Goal: Task Accomplishment & Management: Manage account settings

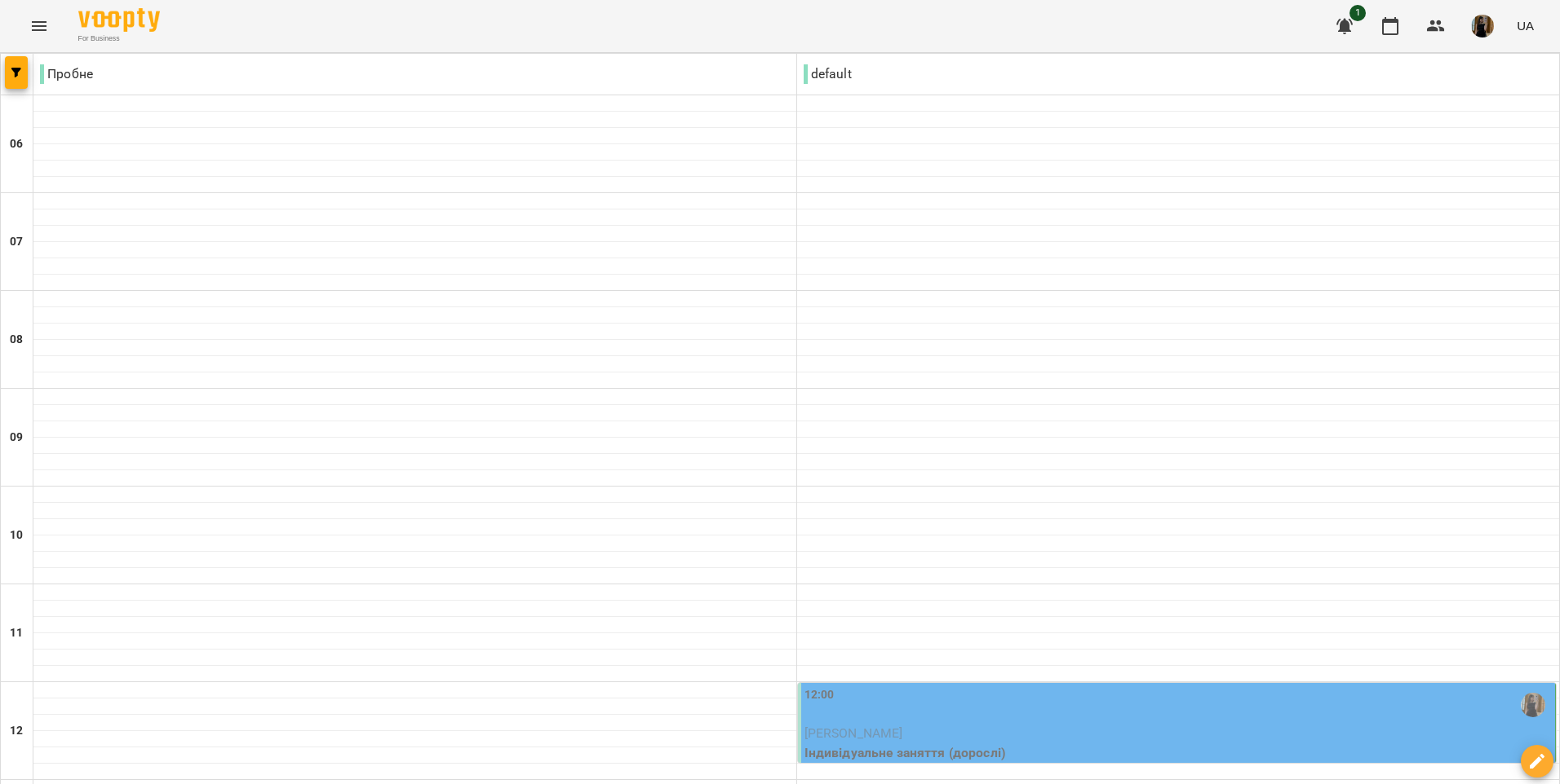
scroll to position [407, 0]
click at [1019, 687] on div "12:00" at bounding box center [1178, 705] width 748 height 38
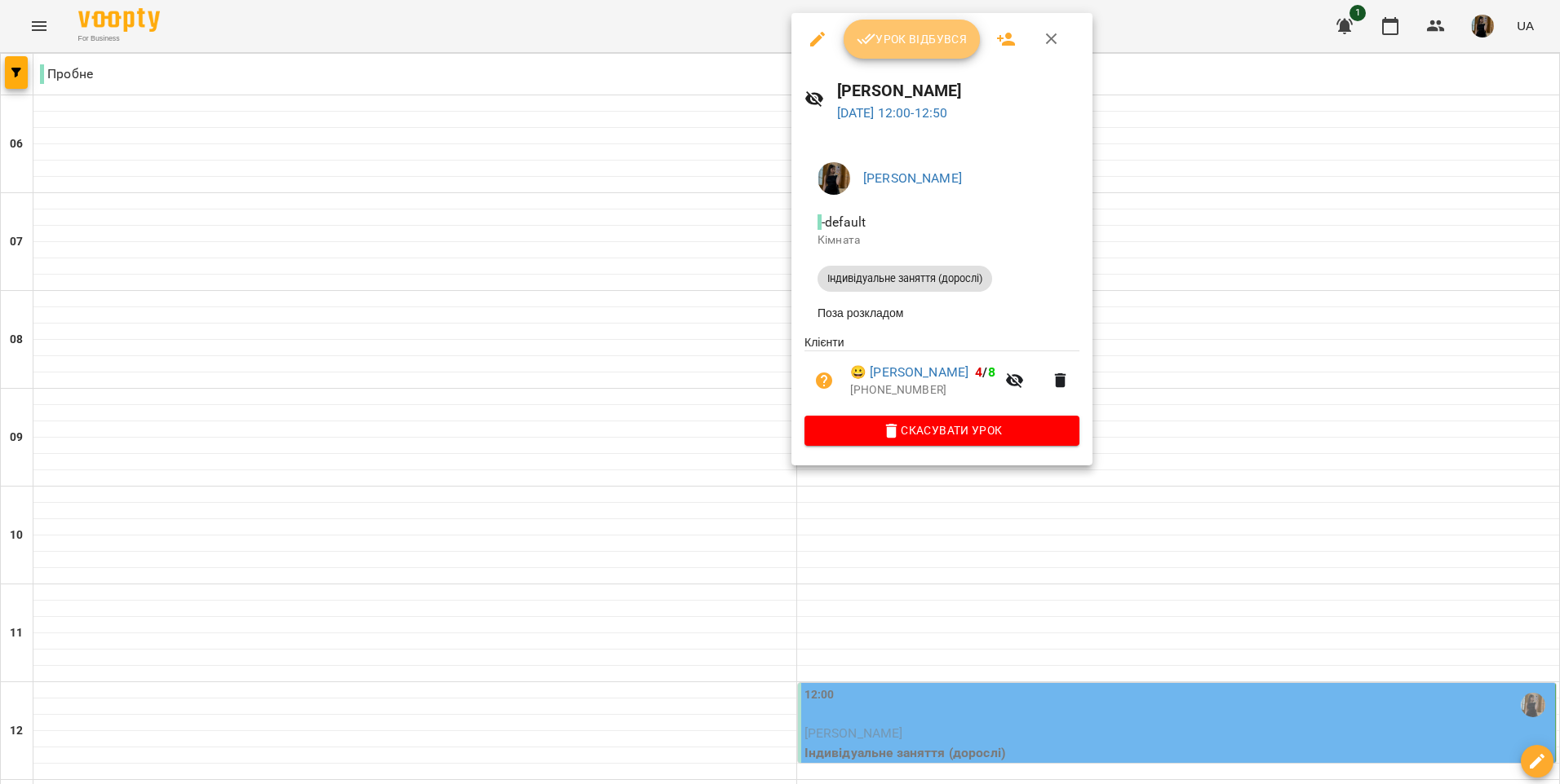
click at [927, 44] on span "Урок відбувся" at bounding box center [912, 39] width 111 height 19
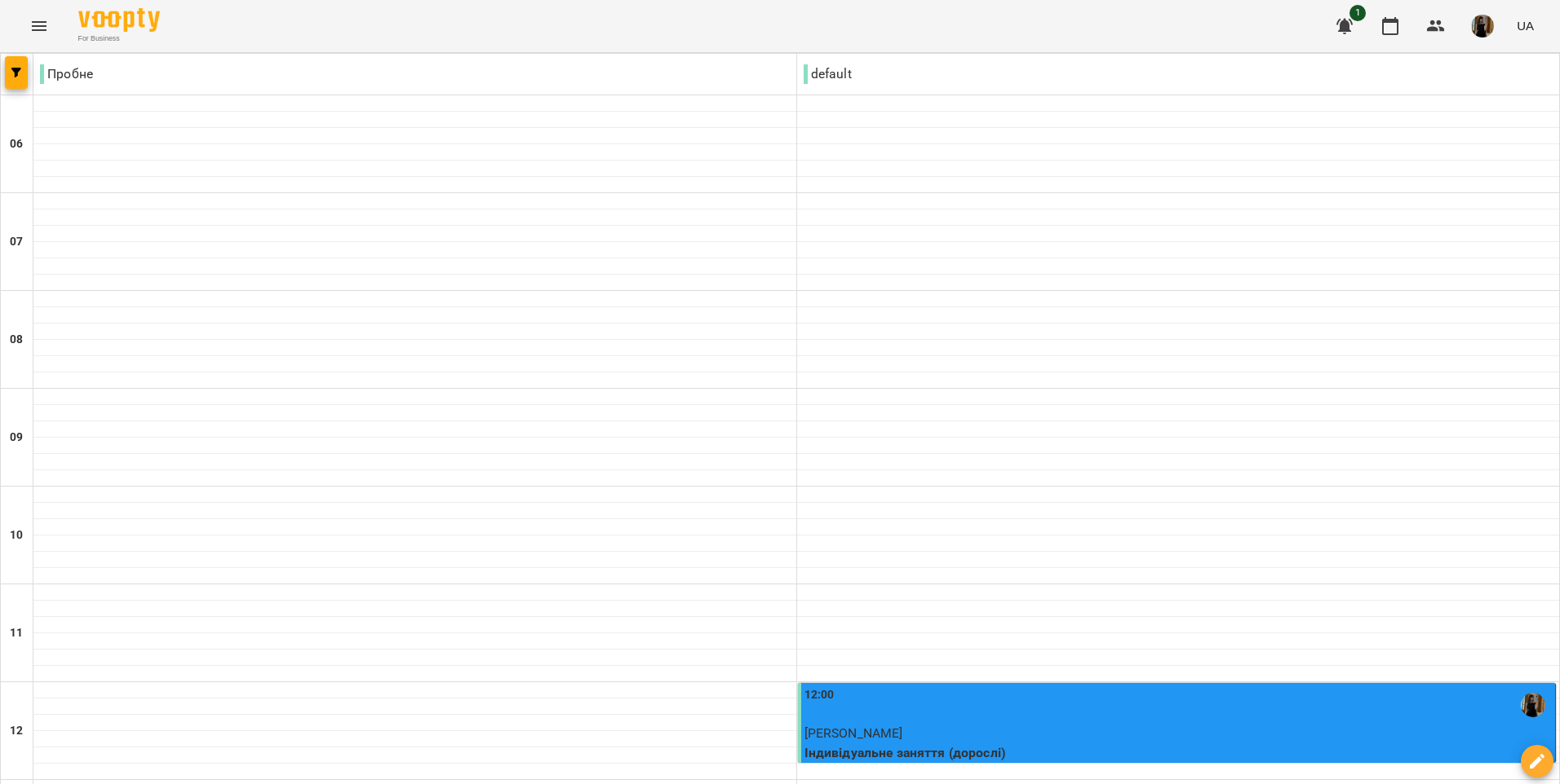
scroll to position [1083, 0]
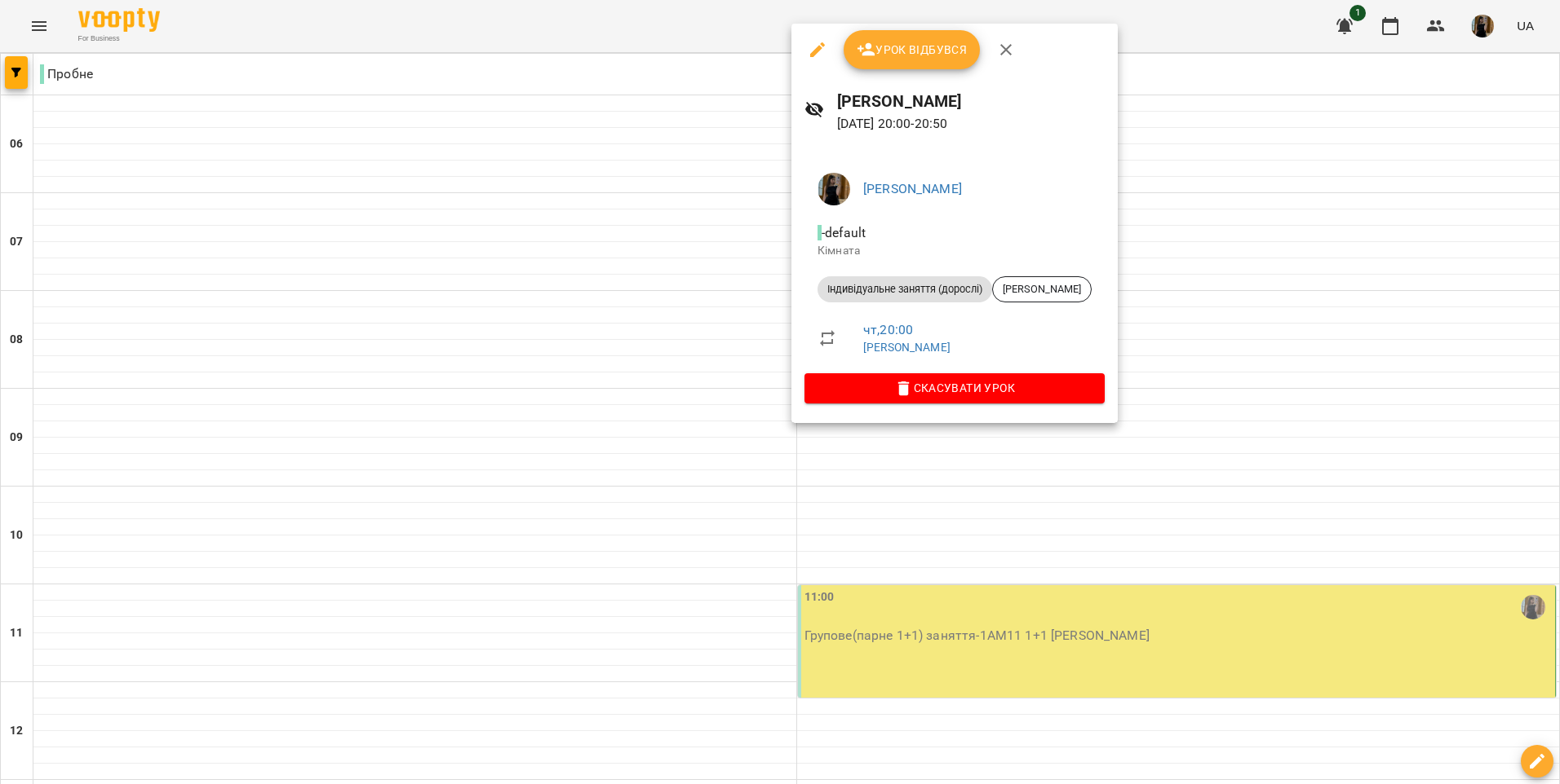
click at [939, 543] on div at bounding box center [780, 392] width 1560 height 784
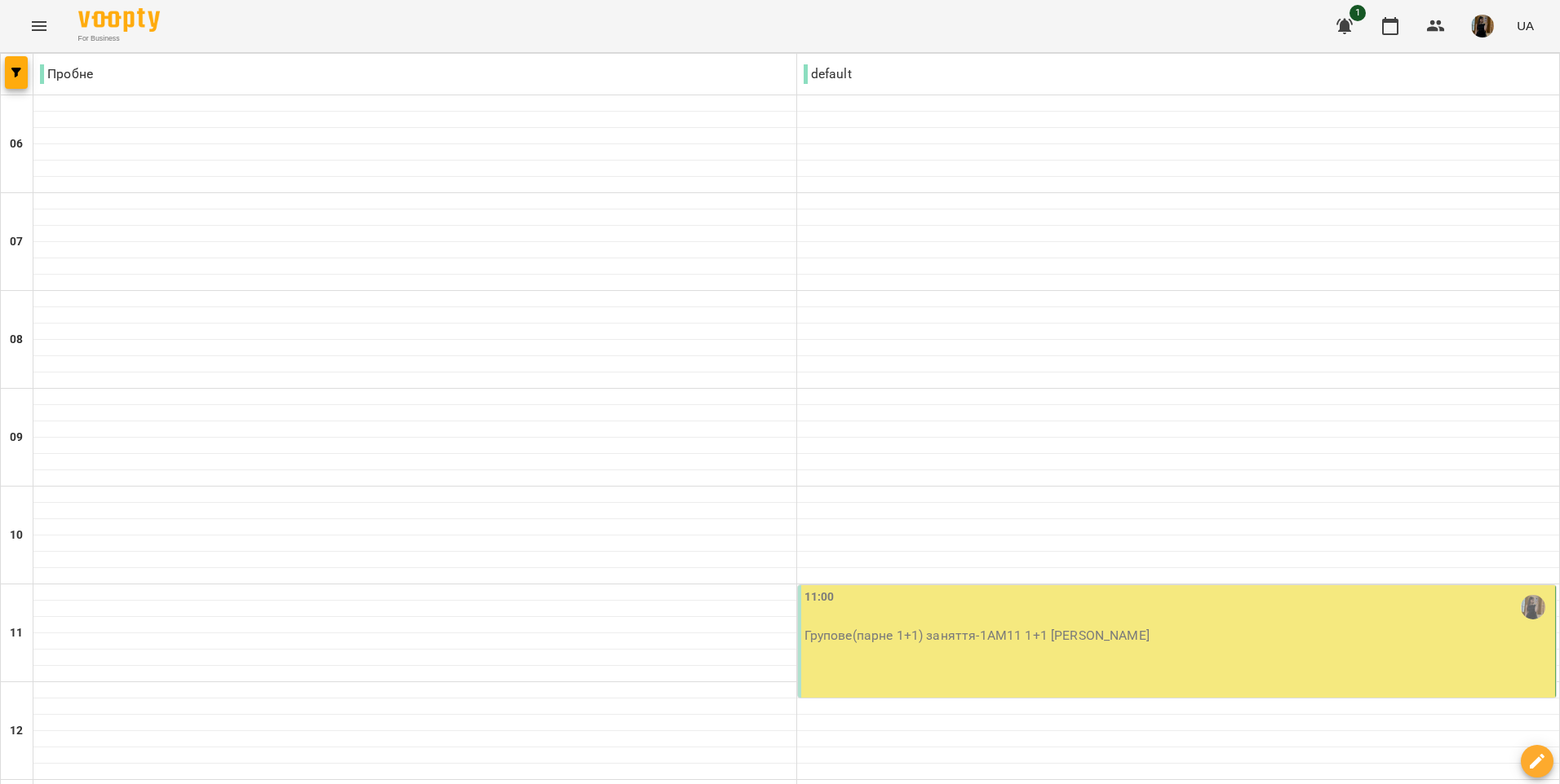
scroll to position [1002, 0]
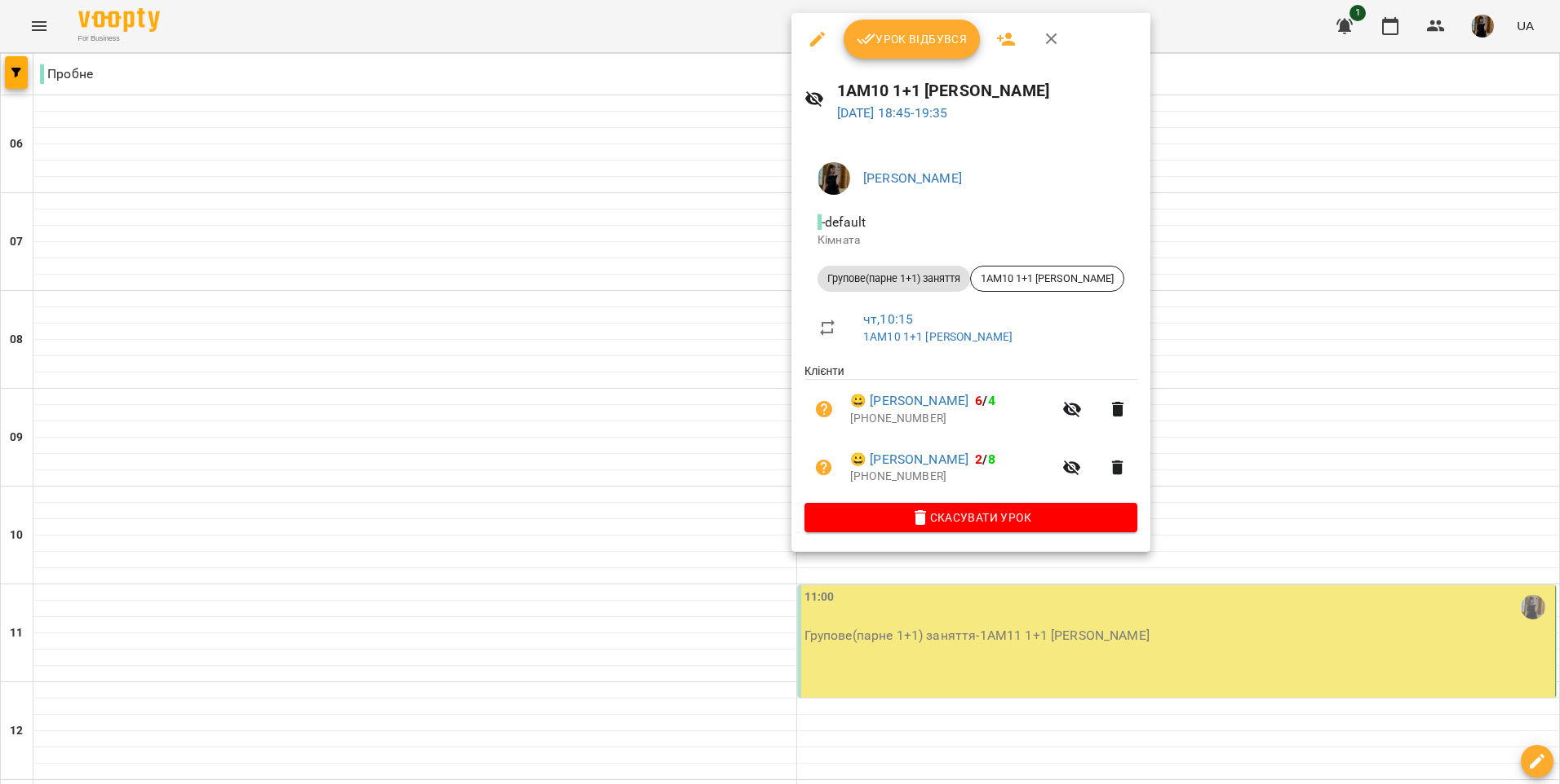
click at [883, 621] on div at bounding box center [780, 392] width 1560 height 784
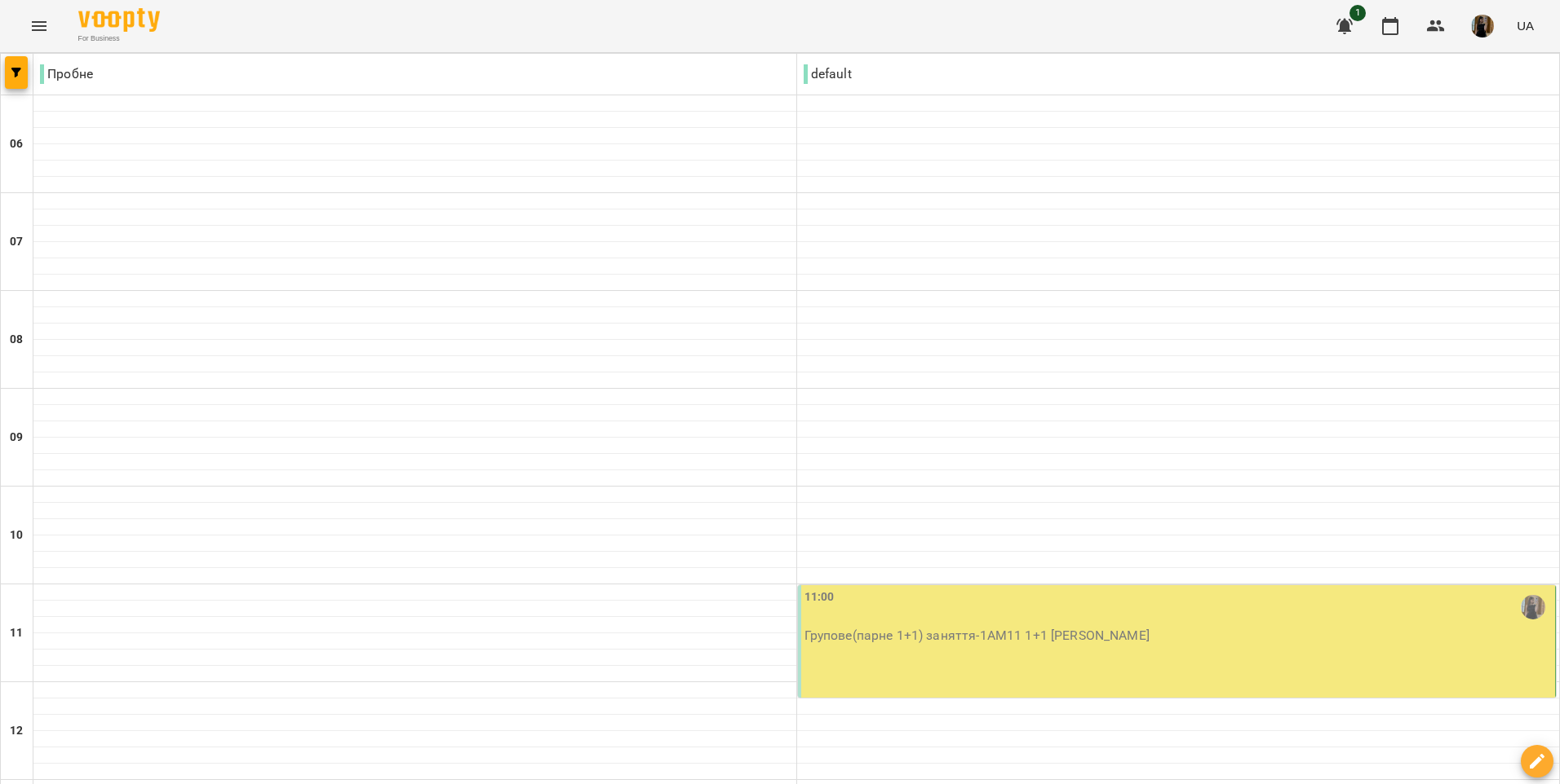
scroll to position [23, 0]
